Goal: Information Seeking & Learning: Learn about a topic

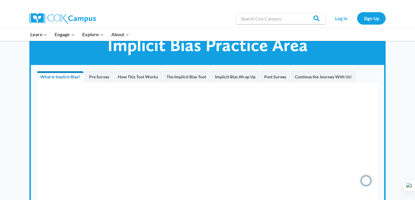
scroll to position [22, 0]
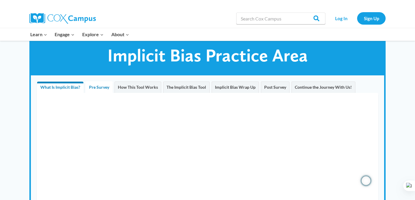
click at [100, 86] on span "Pre Survey" at bounding box center [99, 87] width 20 height 5
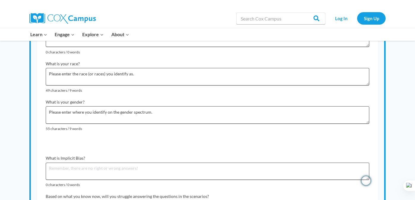
scroll to position [0, 0]
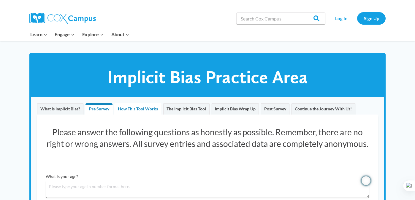
click at [132, 107] on span "How This Tool Works" at bounding box center [138, 108] width 40 height 5
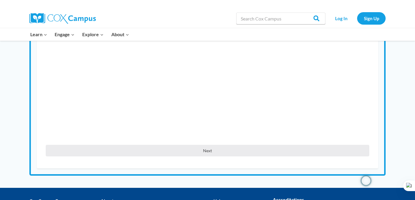
scroll to position [164, 0]
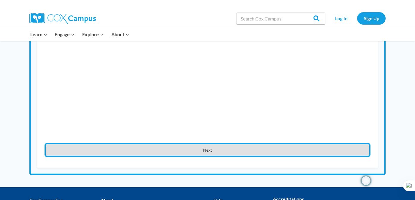
click at [197, 156] on button "Next" at bounding box center [208, 150] width 324 height 12
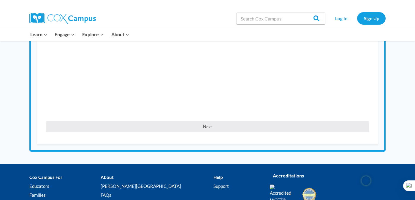
scroll to position [217, 0]
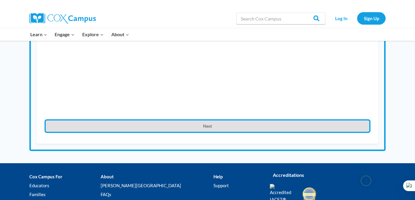
click at [243, 128] on button "Next" at bounding box center [208, 127] width 324 height 12
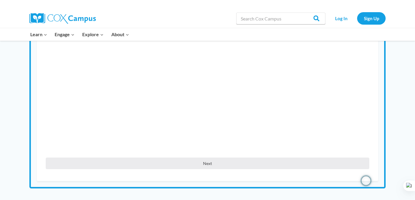
scroll to position [175, 0]
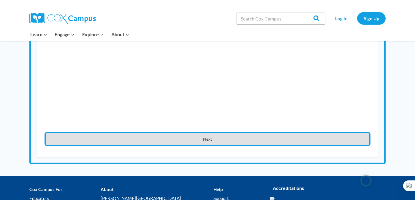
click at [206, 141] on button "Next" at bounding box center [208, 139] width 324 height 12
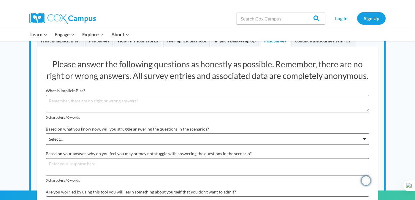
scroll to position [48, 0]
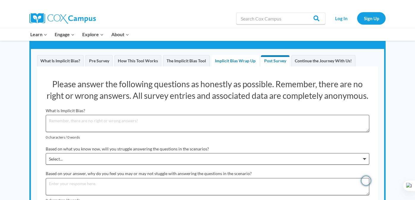
click at [231, 59] on span "Implicit Bias Wrap Up" at bounding box center [235, 60] width 41 height 5
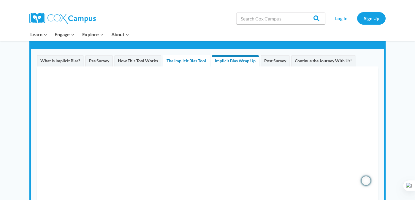
click at [195, 62] on span "The Implicit Bias Tool" at bounding box center [187, 60] width 40 height 5
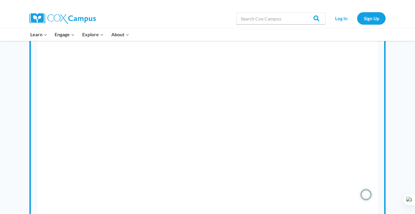
scroll to position [54, 0]
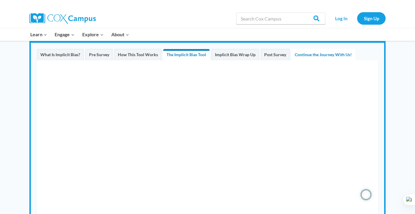
click at [313, 53] on span "Continue the Journey With Us!" at bounding box center [323, 54] width 57 height 5
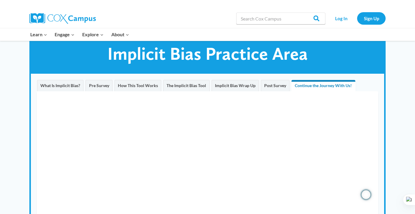
scroll to position [23, 0]
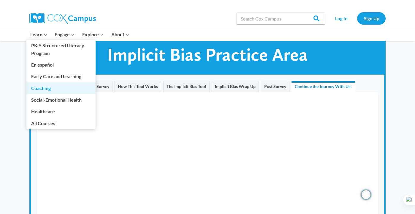
click at [43, 87] on link "Coaching" at bounding box center [60, 87] width 69 height 11
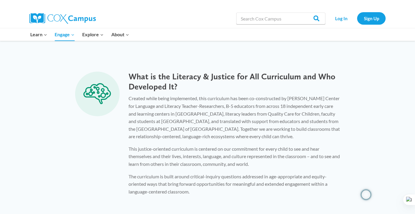
scroll to position [441, 0]
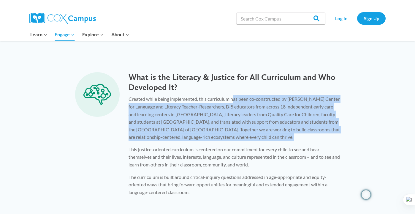
drag, startPoint x: 235, startPoint y: 100, endPoint x: 266, endPoint y: 142, distance: 52.7
click at [266, 142] on div "Created while being implemented, this curriculum has been co-constructed by Rol…" at bounding box center [234, 145] width 211 height 101
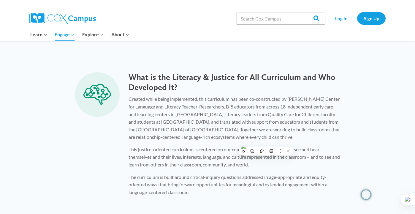
click at [220, 174] on p "The curriculum is built around critical-inquiry questions addressed in age-appr…" at bounding box center [234, 184] width 211 height 23
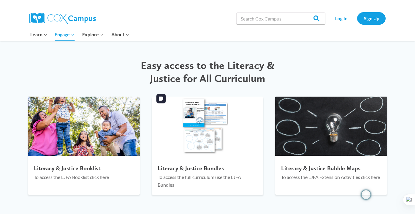
scroll to position [653, 0]
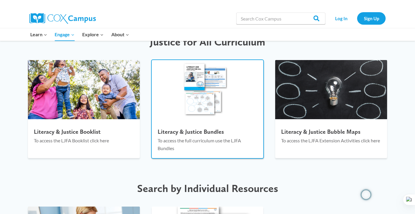
click at [208, 130] on h4 "Literacy & Justice Bundles" at bounding box center [208, 131] width 100 height 7
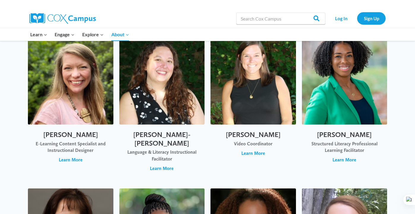
scroll to position [642, 0]
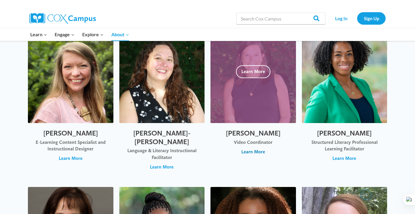
click at [258, 152] on span "Learn More" at bounding box center [253, 152] width 24 height 7
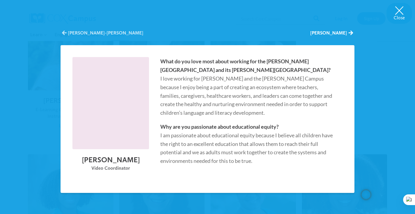
scroll to position [695, 0]
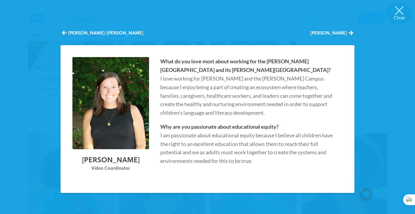
drag, startPoint x: 285, startPoint y: 136, endPoint x: 288, endPoint y: 162, distance: 25.4
click at [288, 162] on p "Why are you passionate about educational equity? I am passionate about educatio…" at bounding box center [248, 143] width 177 height 43
click at [230, 142] on p "Why are you passionate about educational equity? I am passionate about educatio…" at bounding box center [248, 143] width 177 height 43
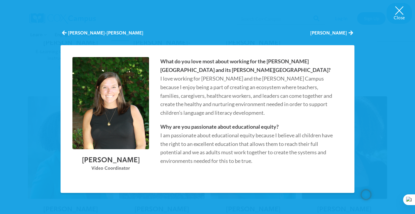
scroll to position [741, 0]
click at [397, 14] on button "Close" at bounding box center [400, 13] width 26 height 21
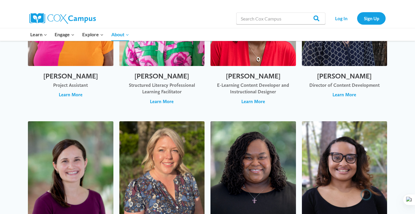
scroll to position [363, 0]
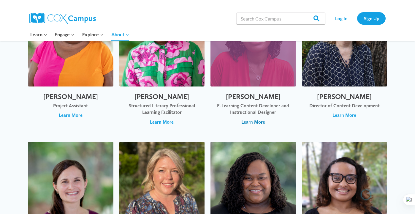
click at [260, 121] on span "Learn More" at bounding box center [253, 122] width 24 height 7
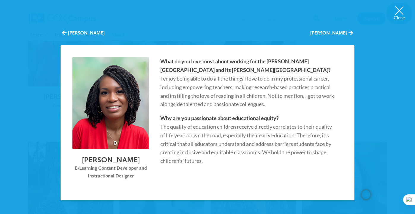
drag, startPoint x: 262, startPoint y: 89, endPoint x: 267, endPoint y: 98, distance: 9.6
click at [267, 98] on p "What do you love most about working for the [PERSON_NAME][GEOGRAPHIC_DATA] and …" at bounding box center [248, 82] width 177 height 51
click at [399, 12] on button "Close" at bounding box center [400, 13] width 26 height 21
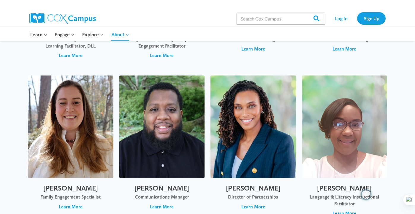
scroll to position [922, 0]
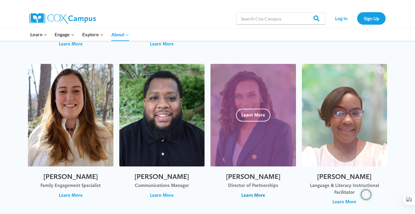
click at [259, 192] on span "Learn More" at bounding box center [253, 195] width 24 height 7
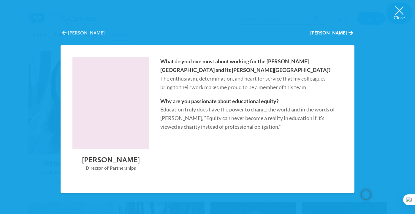
scroll to position [937, 0]
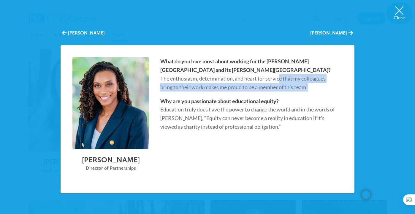
drag, startPoint x: 231, startPoint y: 78, endPoint x: 316, endPoint y: 94, distance: 86.1
click at [316, 94] on div "What do you love most about working for the [PERSON_NAME][GEOGRAPHIC_DATA] and …" at bounding box center [249, 119] width 188 height 124
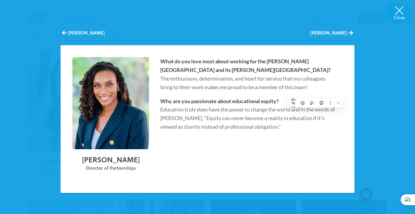
click at [250, 130] on p "Why are you passionate about educational equity? Education truly does have the …" at bounding box center [248, 114] width 177 height 34
click at [401, 15] on button "Close" at bounding box center [400, 13] width 26 height 21
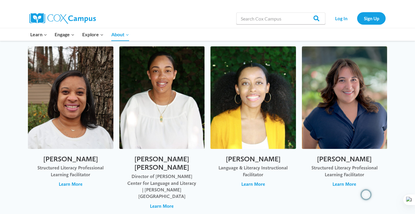
scroll to position [1104, 0]
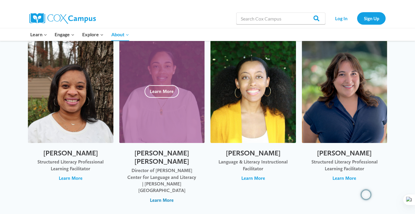
click at [165, 197] on span "Learn More" at bounding box center [162, 200] width 24 height 7
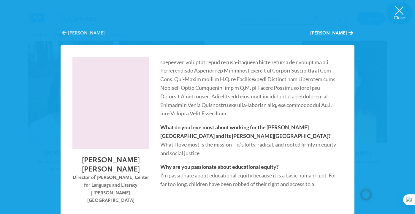
scroll to position [105, 0]
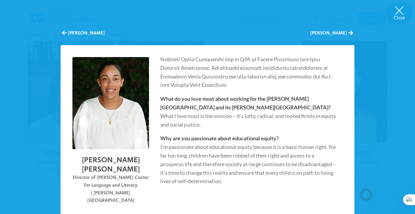
drag, startPoint x: 195, startPoint y: 115, endPoint x: 204, endPoint y: 121, distance: 10.9
click at [204, 121] on p "What do you love most about working for the [PERSON_NAME][GEOGRAPHIC_DATA] and …" at bounding box center [248, 111] width 177 height 34
click at [172, 116] on p "What do you love most about working for the [PERSON_NAME][GEOGRAPHIC_DATA] and …" at bounding box center [248, 111] width 177 height 34
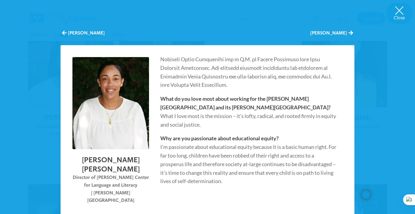
scroll to position [1139, 0]
drag, startPoint x: 183, startPoint y: 149, endPoint x: 237, endPoint y: 183, distance: 63.6
click at [237, 183] on p "Why are you passionate about educational equity? I’m passionate about education…" at bounding box center [248, 159] width 177 height 51
click at [184, 164] on p "Why are you passionate about educational equity? I’m passionate about education…" at bounding box center [248, 159] width 177 height 51
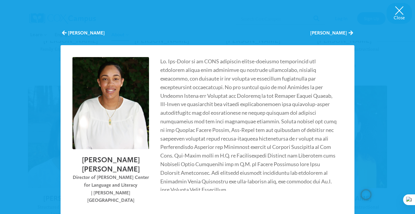
scroll to position [1049, 0]
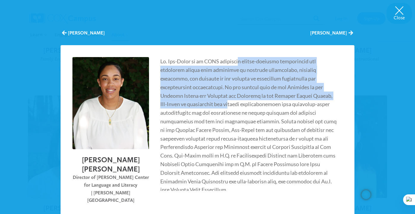
drag, startPoint x: 238, startPoint y: 62, endPoint x: 224, endPoint y: 103, distance: 43.2
click at [224, 103] on p "Ryan Lee-James" at bounding box center [248, 125] width 177 height 137
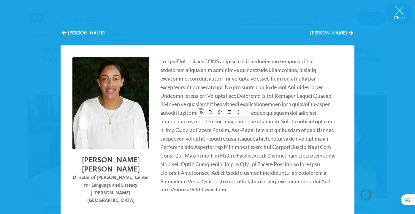
click at [195, 147] on p "Ryan Lee-James" at bounding box center [248, 125] width 177 height 137
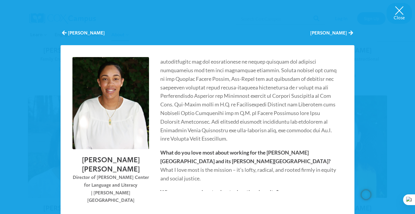
scroll to position [0, 0]
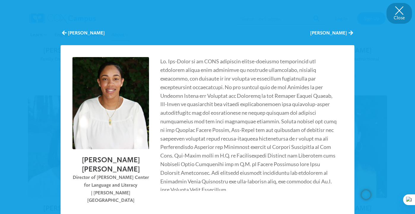
click at [403, 9] on button "Close" at bounding box center [400, 13] width 26 height 21
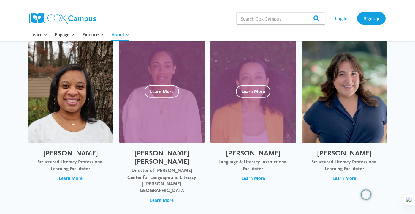
scroll to position [1105, 0]
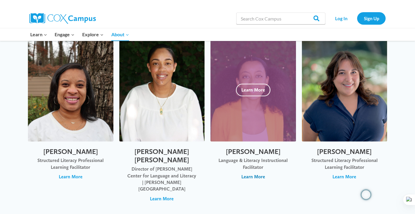
click at [255, 173] on span "Learn More" at bounding box center [253, 176] width 24 height 7
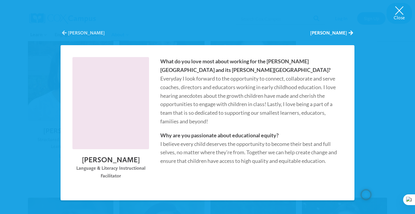
scroll to position [1152, 0]
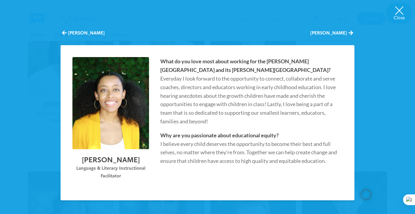
drag, startPoint x: 237, startPoint y: 146, endPoint x: 258, endPoint y: 168, distance: 30.5
click at [258, 165] on p "Why are you passionate about educational equity? I believe every child deserves…" at bounding box center [248, 148] width 177 height 34
click at [394, 15] on button "Close" at bounding box center [400, 13] width 26 height 21
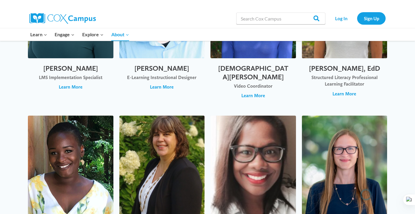
scroll to position [1398, 0]
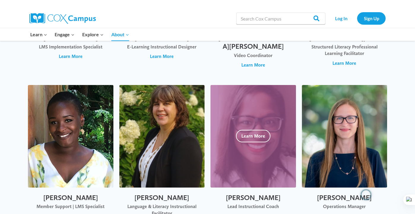
click at [264, 213] on span "Learn More" at bounding box center [253, 216] width 24 height 7
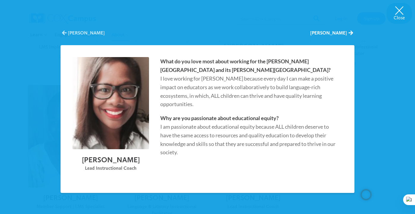
scroll to position [1453, 0]
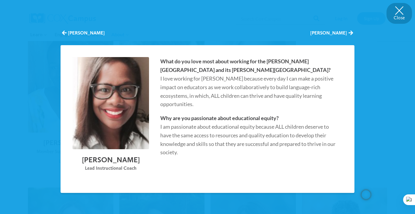
click at [398, 11] on button "Close" at bounding box center [400, 13] width 26 height 21
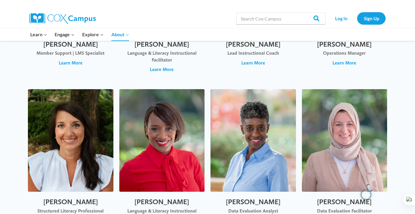
scroll to position [1563, 0]
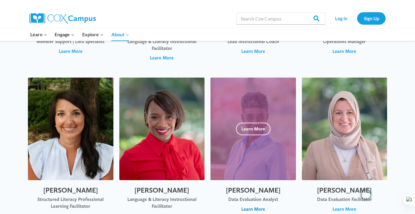
click at [260, 206] on span "Learn More" at bounding box center [253, 209] width 24 height 7
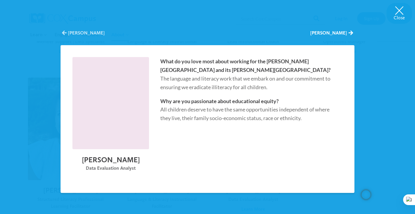
scroll to position [1565, 0]
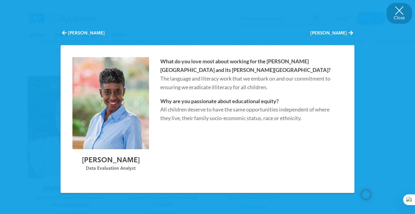
click at [397, 12] on button "Close" at bounding box center [400, 13] width 26 height 21
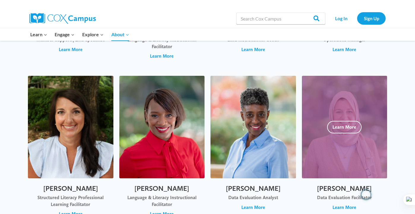
click at [330, 140] on div at bounding box center [345, 127] width 86 height 102
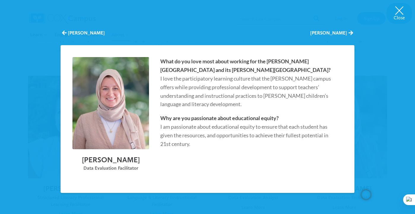
drag, startPoint x: 177, startPoint y: 79, endPoint x: 202, endPoint y: 103, distance: 34.3
click at [202, 103] on p "What do you love most about working for the [PERSON_NAME][GEOGRAPHIC_DATA] and …" at bounding box center [248, 82] width 177 height 51
click at [177, 142] on p "Why are you passionate about educational equity? I am passionate about educatio…" at bounding box center [248, 131] width 177 height 34
click at [405, 10] on button "Close" at bounding box center [400, 13] width 26 height 21
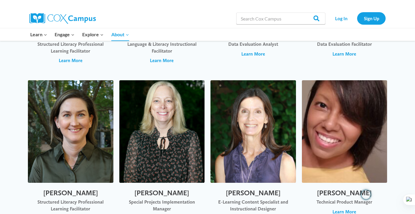
scroll to position [1721, 0]
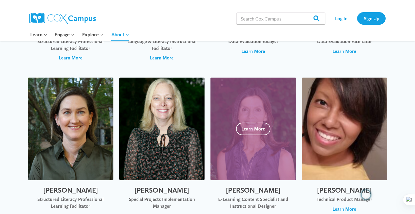
click at [248, 212] on span "Learn More" at bounding box center [253, 215] width 24 height 7
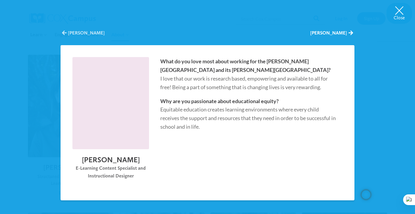
scroll to position [1744, 0]
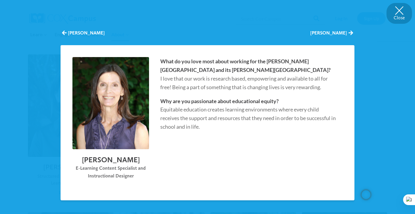
click at [397, 14] on button "Close" at bounding box center [400, 13] width 26 height 21
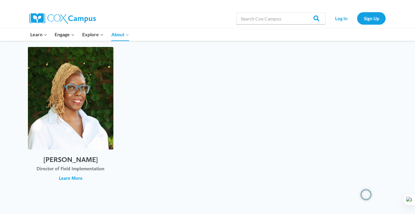
scroll to position [2066, 0]
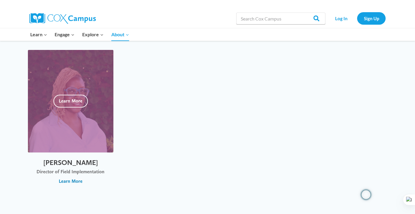
click at [76, 178] on span "Learn More" at bounding box center [71, 181] width 24 height 7
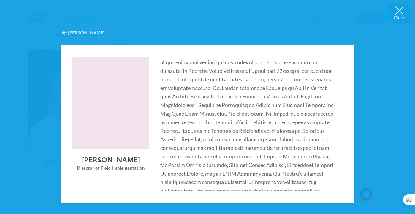
scroll to position [0, 0]
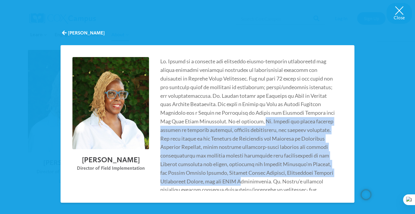
drag, startPoint x: 261, startPoint y: 121, endPoint x: 242, endPoint y: 183, distance: 65.0
click at [242, 183] on p "Stacey Wallen" at bounding box center [248, 134] width 177 height 154
click at [208, 149] on p "Stacey Wallen" at bounding box center [248, 134] width 177 height 154
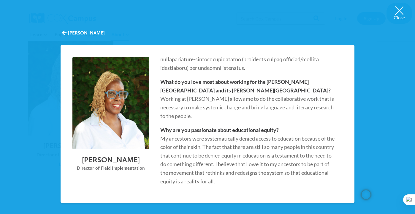
scroll to position [2093, 0]
drag, startPoint x: 192, startPoint y: 138, endPoint x: 209, endPoint y: 161, distance: 28.2
click at [209, 161] on p "Why are you passionate about educational equity? My ancestors were systematical…" at bounding box center [248, 156] width 177 height 60
drag, startPoint x: 212, startPoint y: 142, endPoint x: 224, endPoint y: 168, distance: 29.4
click at [224, 168] on p "Why are you passionate about educational equity? My ancestors were systematical…" at bounding box center [248, 156] width 177 height 60
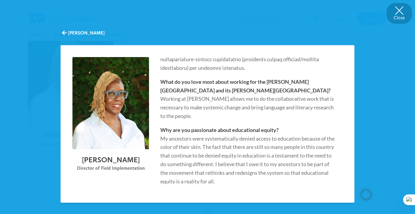
click at [399, 9] on button "Close" at bounding box center [400, 13] width 26 height 21
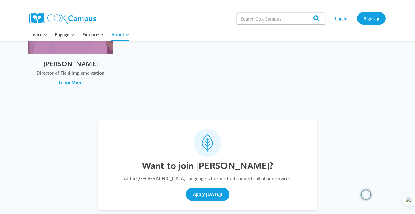
scroll to position [2165, 0]
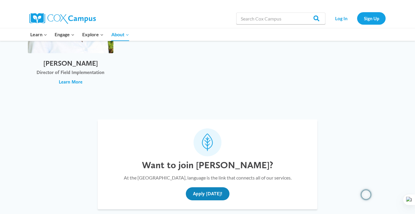
click at [217, 187] on button "Apply [DATE]!" at bounding box center [208, 193] width 44 height 13
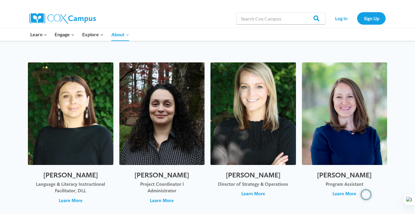
scroll to position [125, 0]
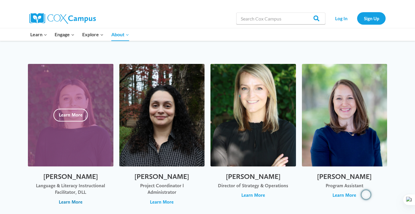
click at [68, 202] on span "Learn More" at bounding box center [71, 202] width 24 height 7
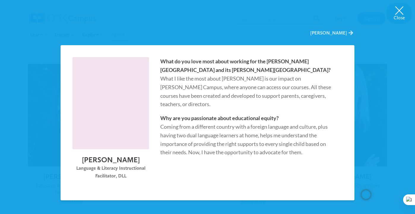
scroll to position [151, 0]
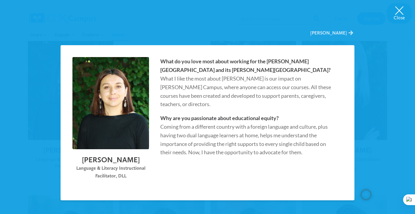
click at [350, 33] on span "Diana Bacon" at bounding box center [351, 32] width 4 height 5
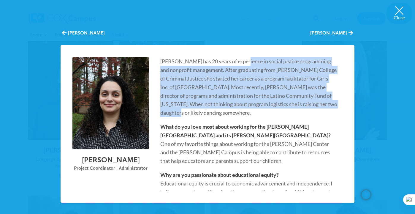
drag, startPoint x: 241, startPoint y: 61, endPoint x: 334, endPoint y: 104, distance: 101.9
click at [334, 104] on p "[PERSON_NAME] has 20 years of experience in social justice programming and nonp…" at bounding box center [248, 87] width 177 height 60
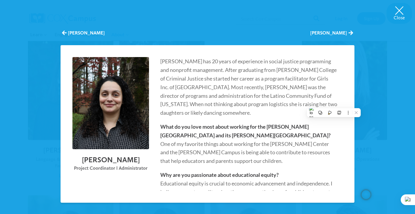
click at [227, 143] on p "What do you love most about working for the [PERSON_NAME][GEOGRAPHIC_DATA] and …" at bounding box center [248, 143] width 177 height 43
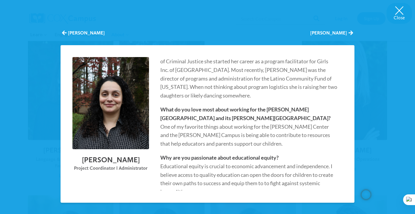
scroll to position [19, 0]
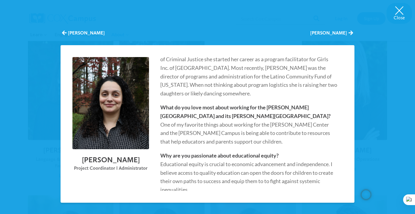
drag, startPoint x: 202, startPoint y: 177, endPoint x: 162, endPoint y: 157, distance: 44.9
click at [162, 157] on p "Why are you passionate about educational equity? Educational equity is crucial …" at bounding box center [248, 172] width 177 height 43
click at [187, 176] on p "Why are you passionate about educational equity? Educational equity is crucial …" at bounding box center [248, 172] width 177 height 43
click at [401, 12] on button "Close" at bounding box center [400, 13] width 26 height 21
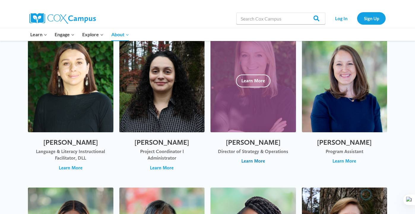
click at [258, 161] on span "Learn More" at bounding box center [253, 161] width 24 height 7
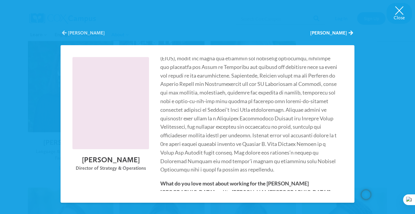
scroll to position [66, 0]
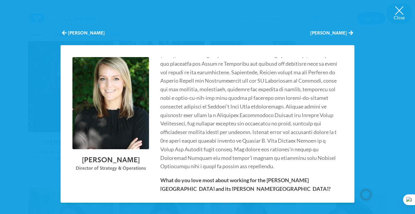
drag, startPoint x: 288, startPoint y: 132, endPoint x: 322, endPoint y: 166, distance: 47.9
click at [322, 166] on p "Laura Bollman" at bounding box center [248, 81] width 177 height 180
click at [288, 134] on p "Laura Bollman" at bounding box center [248, 81] width 177 height 180
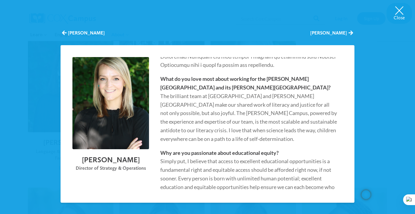
scroll to position [173, 0]
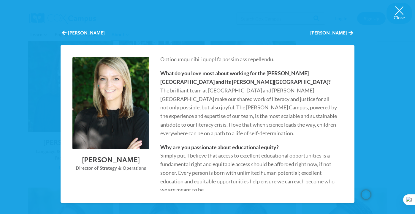
drag, startPoint x: 284, startPoint y: 147, endPoint x: 296, endPoint y: 169, distance: 25.1
click at [296, 169] on p "Why are you passionate about educational equity? Simply put, I believe that acc…" at bounding box center [248, 168] width 177 height 51
click at [401, 15] on button "Close" at bounding box center [400, 13] width 26 height 21
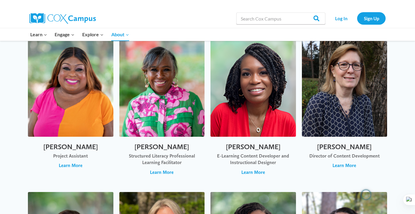
scroll to position [326, 0]
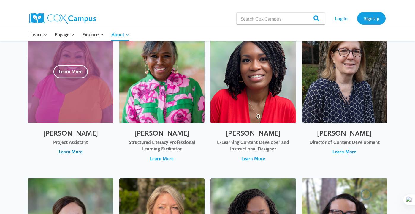
click at [77, 152] on span "Learn More" at bounding box center [71, 152] width 24 height 7
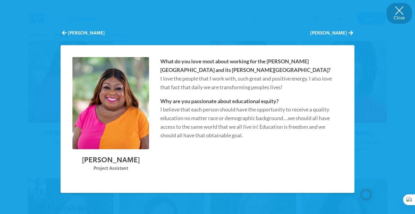
click at [399, 12] on button "Close" at bounding box center [400, 13] width 26 height 21
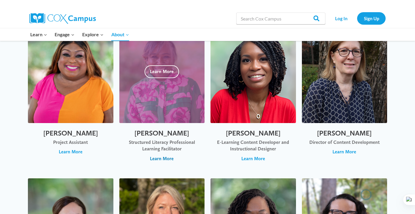
click at [159, 161] on span "Learn More" at bounding box center [162, 158] width 24 height 7
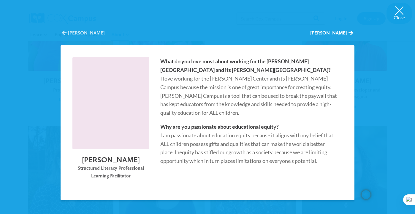
scroll to position [380, 0]
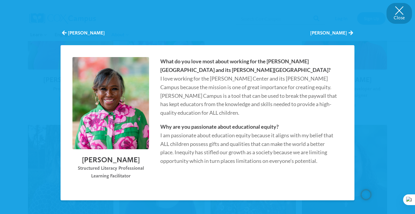
click at [398, 7] on button "Close" at bounding box center [400, 13] width 26 height 21
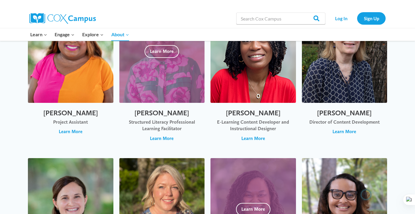
scroll to position [458, 0]
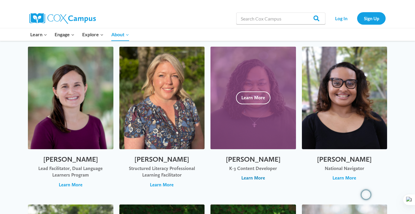
click at [248, 179] on span "Learn More" at bounding box center [253, 178] width 24 height 7
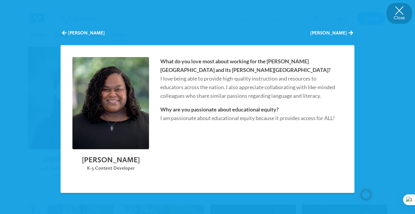
click at [401, 15] on button "Close" at bounding box center [400, 13] width 26 height 21
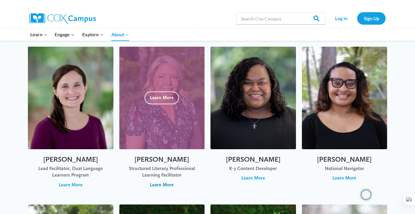
click at [166, 185] on span "Learn More" at bounding box center [162, 184] width 24 height 7
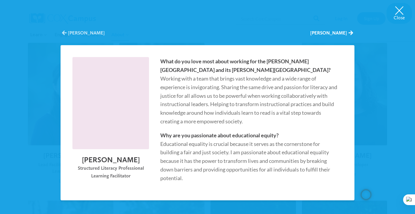
scroll to position [464, 0]
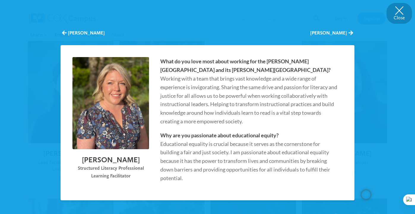
click at [405, 9] on button "Close" at bounding box center [400, 13] width 26 height 21
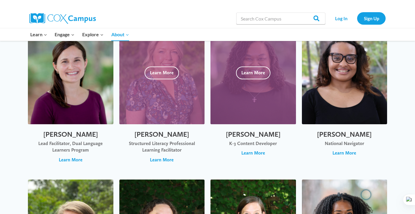
scroll to position [483, 0]
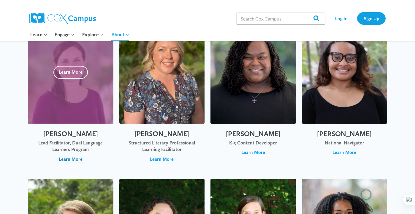
click at [74, 160] on span "Learn More" at bounding box center [71, 159] width 24 height 7
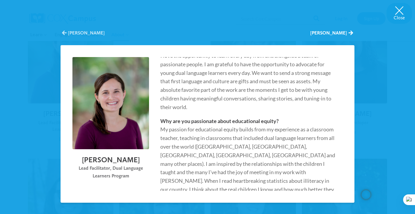
scroll to position [0, 0]
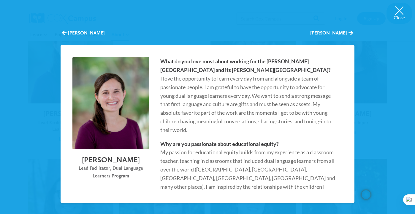
drag, startPoint x: 289, startPoint y: 76, endPoint x: 313, endPoint y: 127, distance: 56.2
click at [313, 127] on p "What do you love most about working for the [PERSON_NAME][GEOGRAPHIC_DATA] and …" at bounding box center [248, 95] width 177 height 77
click at [237, 171] on p "Why are you passionate about educational equity? My passion for educational equ…" at bounding box center [248, 191] width 177 height 103
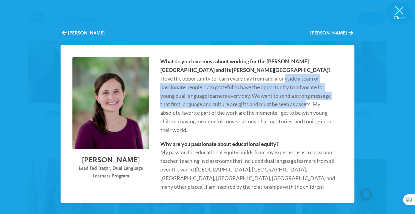
drag, startPoint x: 236, startPoint y: 78, endPoint x: 259, endPoint y: 106, distance: 36.1
click at [259, 106] on p "What do you love most about working for the [PERSON_NAME][GEOGRAPHIC_DATA] and …" at bounding box center [248, 95] width 177 height 77
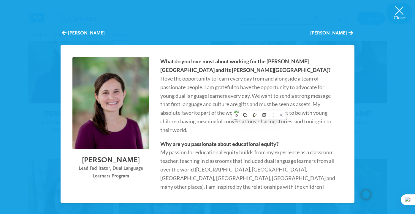
click at [194, 130] on p "What do you love most about working for the [PERSON_NAME][GEOGRAPHIC_DATA] and …" at bounding box center [248, 95] width 177 height 77
click at [400, 11] on button "Close" at bounding box center [400, 13] width 26 height 21
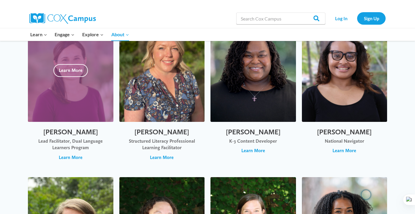
scroll to position [484, 0]
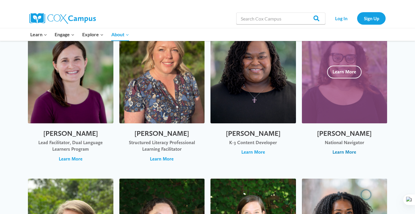
click at [354, 151] on span "Learn More" at bounding box center [345, 152] width 24 height 7
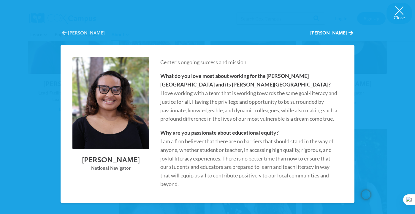
scroll to position [187, 0]
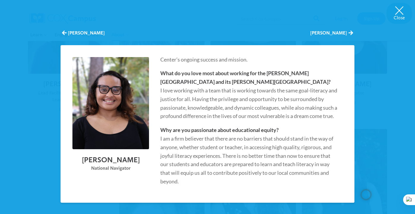
drag, startPoint x: 291, startPoint y: 85, endPoint x: 312, endPoint y: 116, distance: 37.6
click at [312, 116] on p "What do you love most about working for the [PERSON_NAME][GEOGRAPHIC_DATA] and …" at bounding box center [248, 94] width 177 height 51
click at [264, 168] on p "Why are you passionate about educational equity? I am a firm believer that ther…" at bounding box center [248, 156] width 177 height 60
click at [398, 10] on button "Close" at bounding box center [400, 13] width 26 height 21
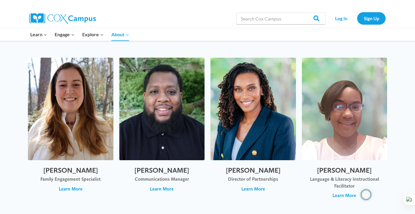
scroll to position [929, 0]
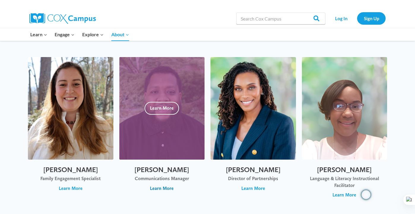
click at [169, 185] on span "Learn More" at bounding box center [162, 188] width 24 height 7
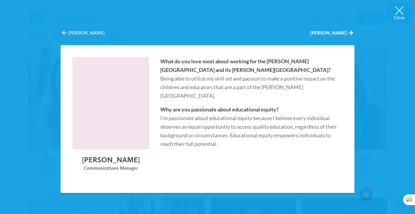
scroll to position [939, 0]
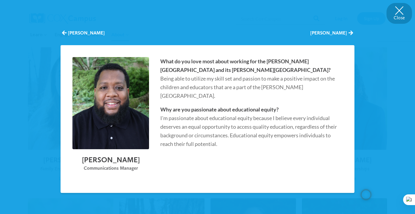
click at [394, 13] on button "Close" at bounding box center [400, 13] width 26 height 21
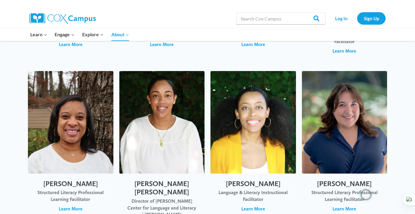
scroll to position [1090, 0]
